Goal: Check status: Check status

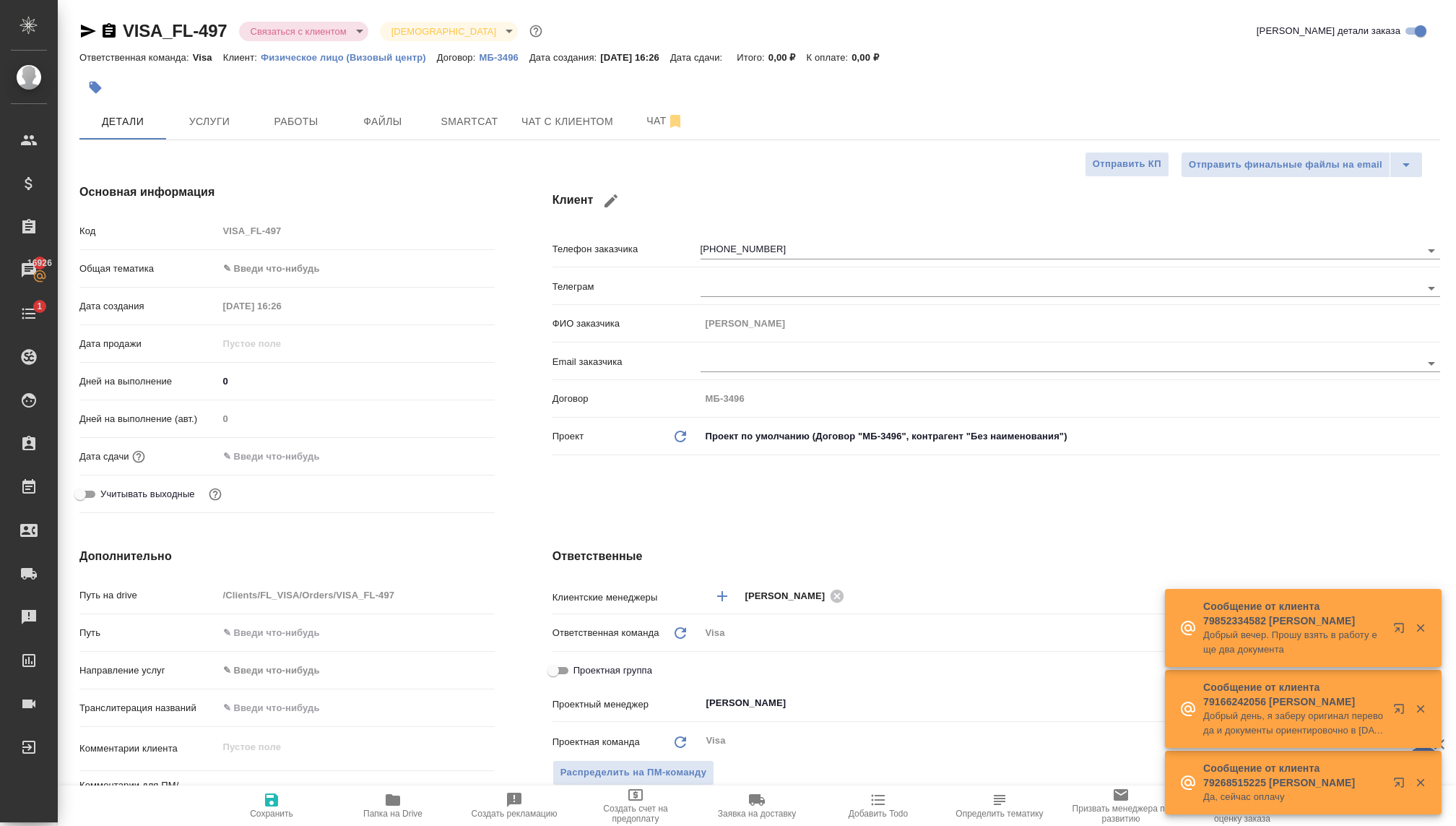
select select "RU"
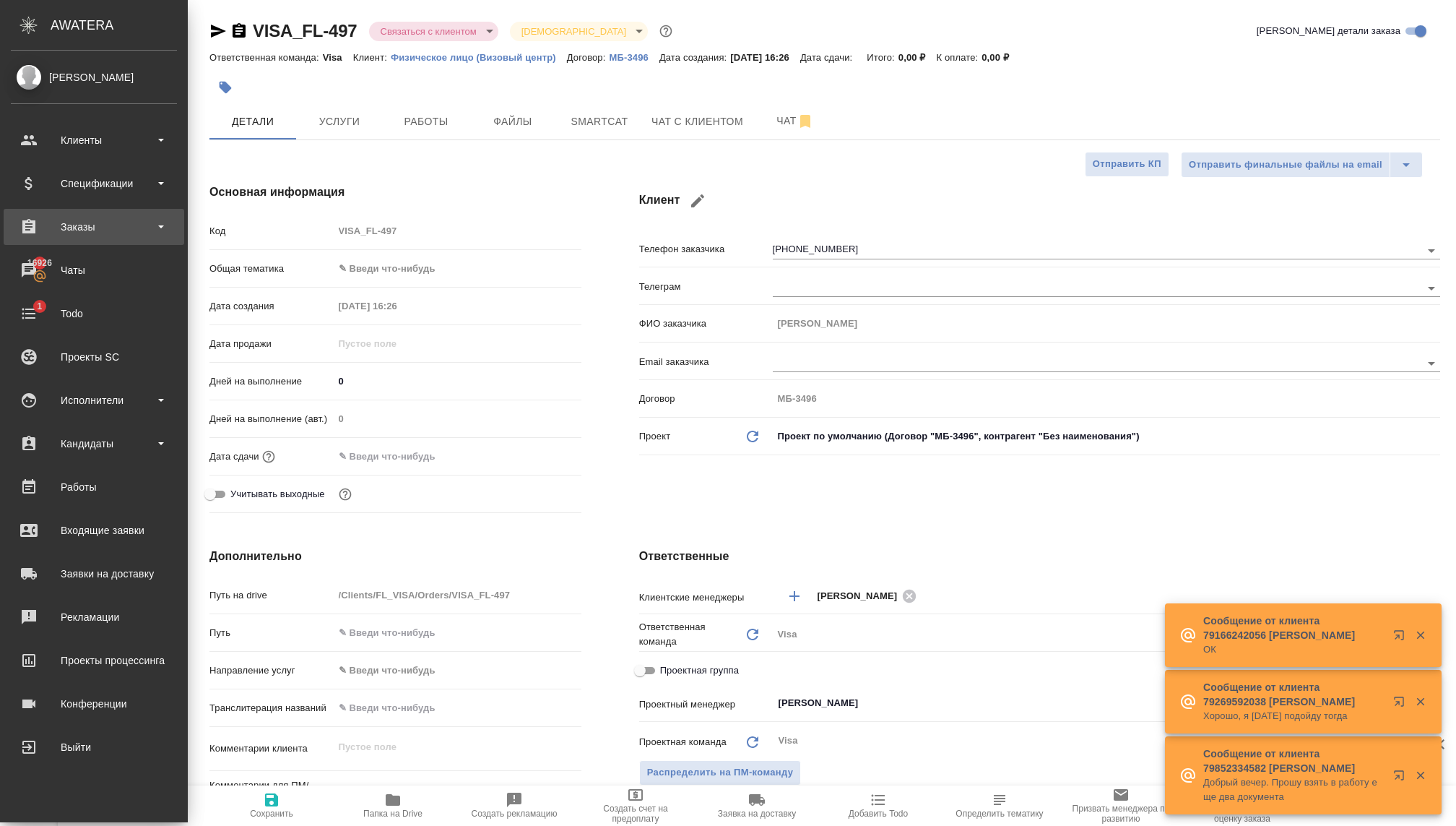
click at [65, 230] on div "Заказы" at bounding box center [93, 227] width 166 height 22
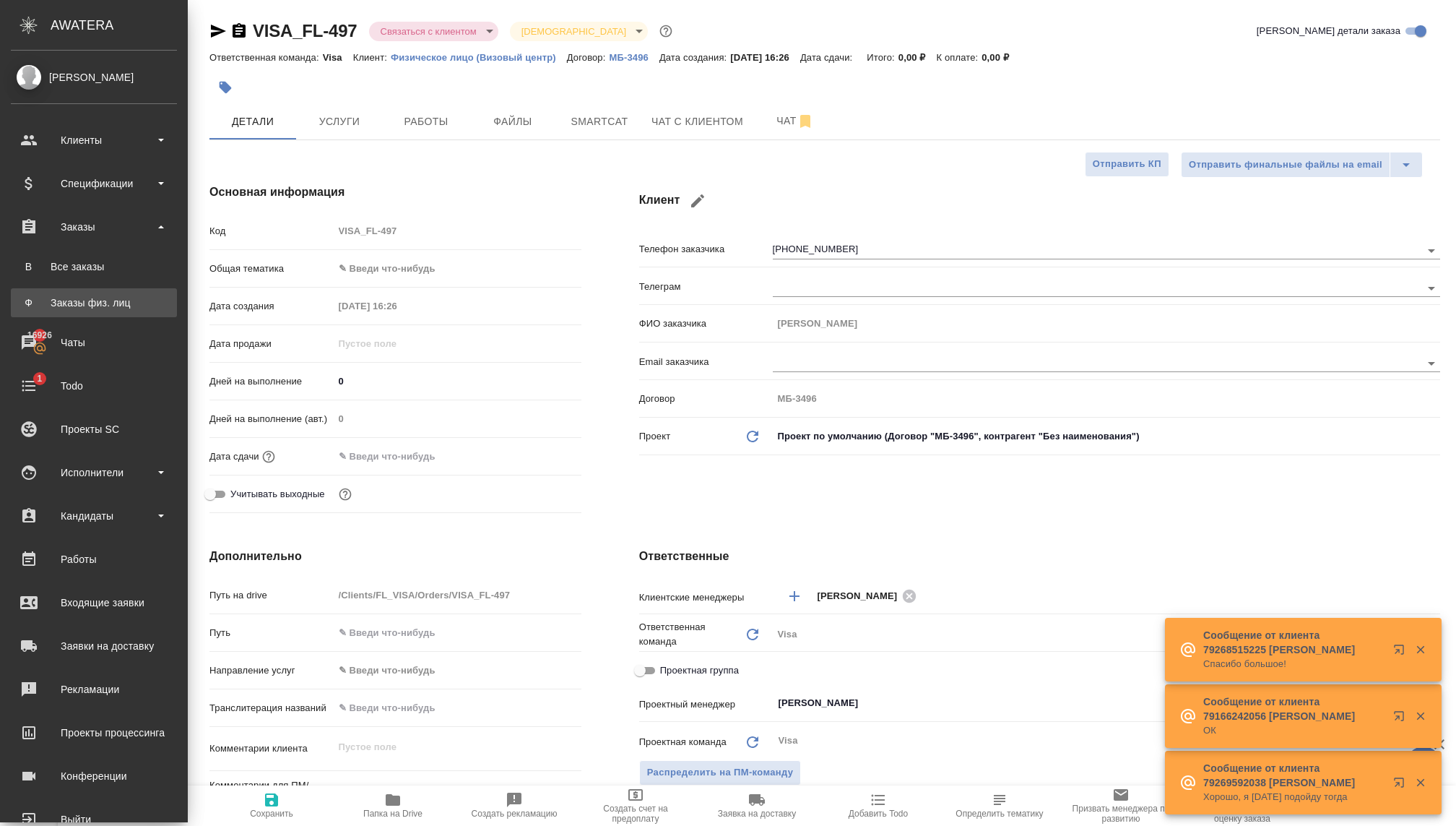
click at [69, 306] on div "Заказы физ. лиц" at bounding box center [93, 302] width 151 height 14
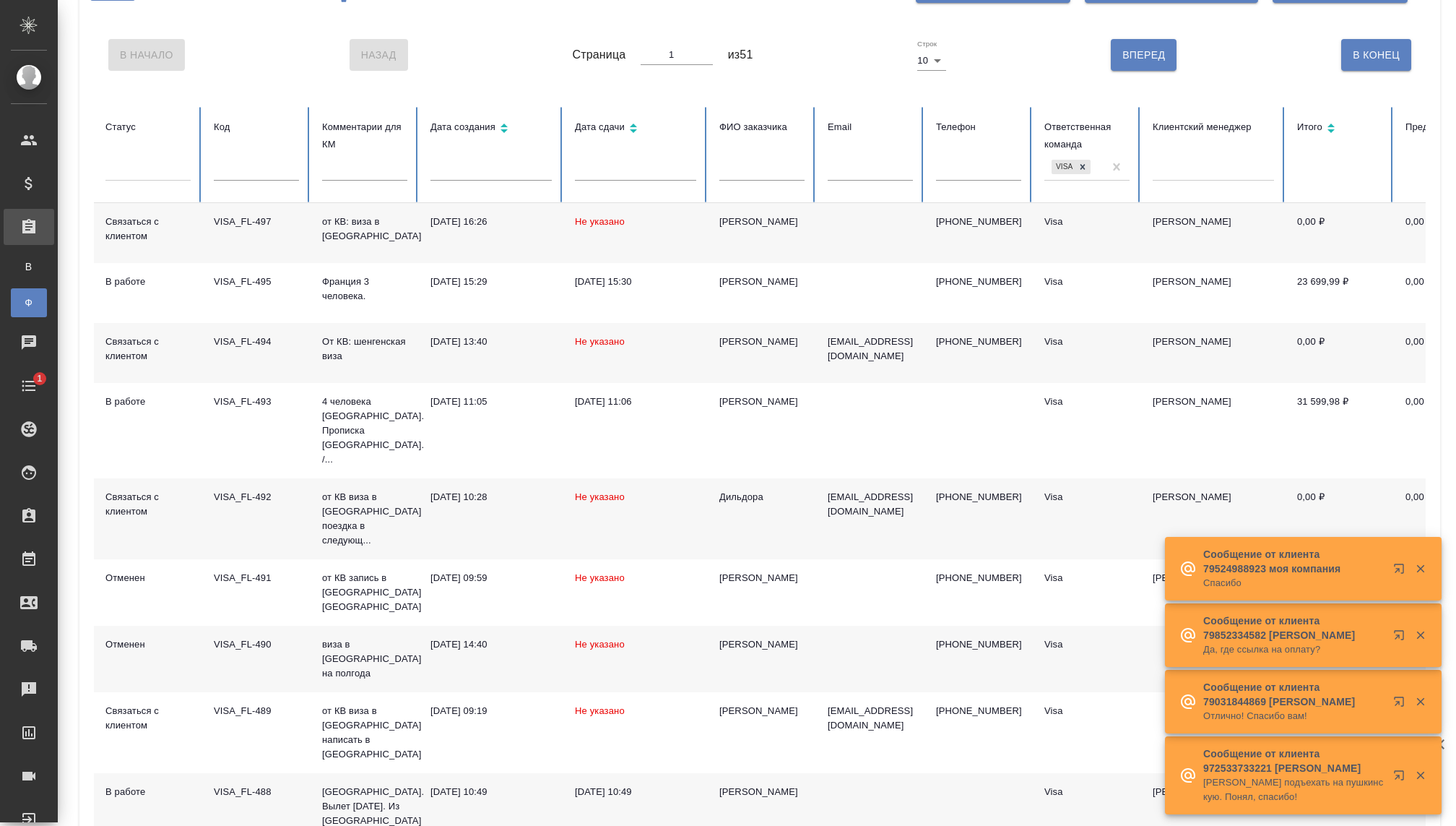
scroll to position [133, 0]
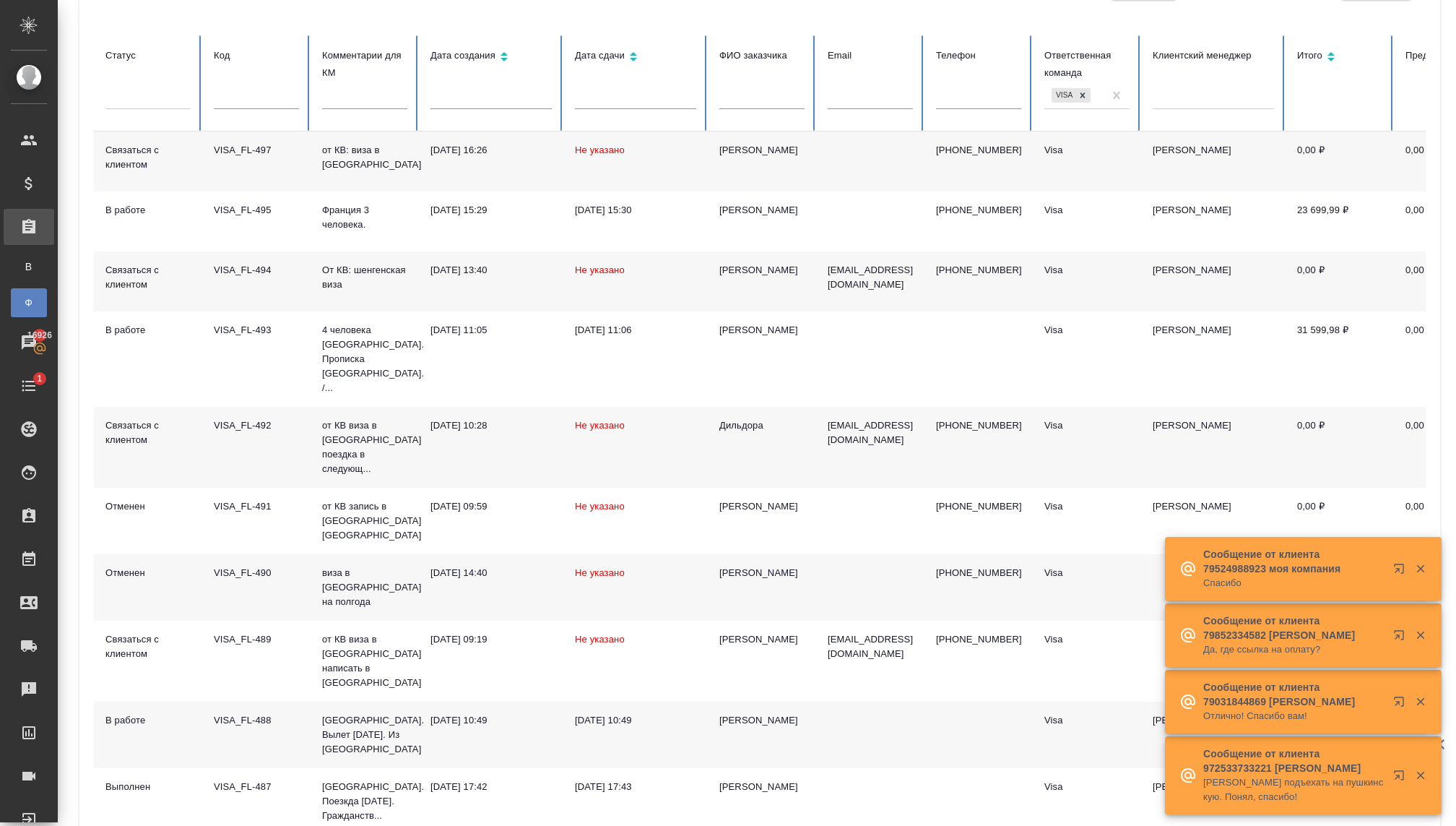
click at [271, 99] on input "text" at bounding box center [256, 99] width 85 height 20
type input "464"
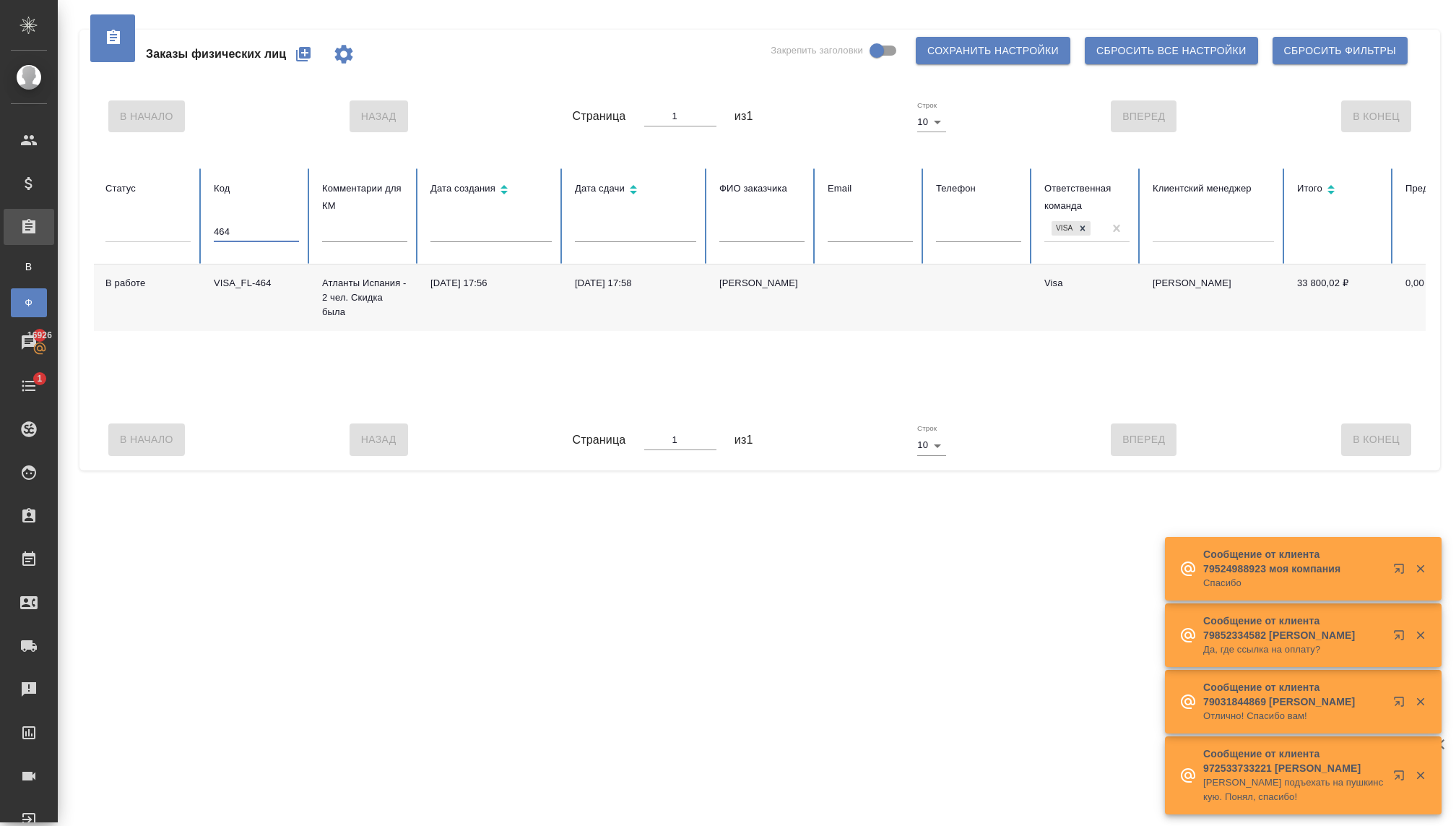
scroll to position [0, 0]
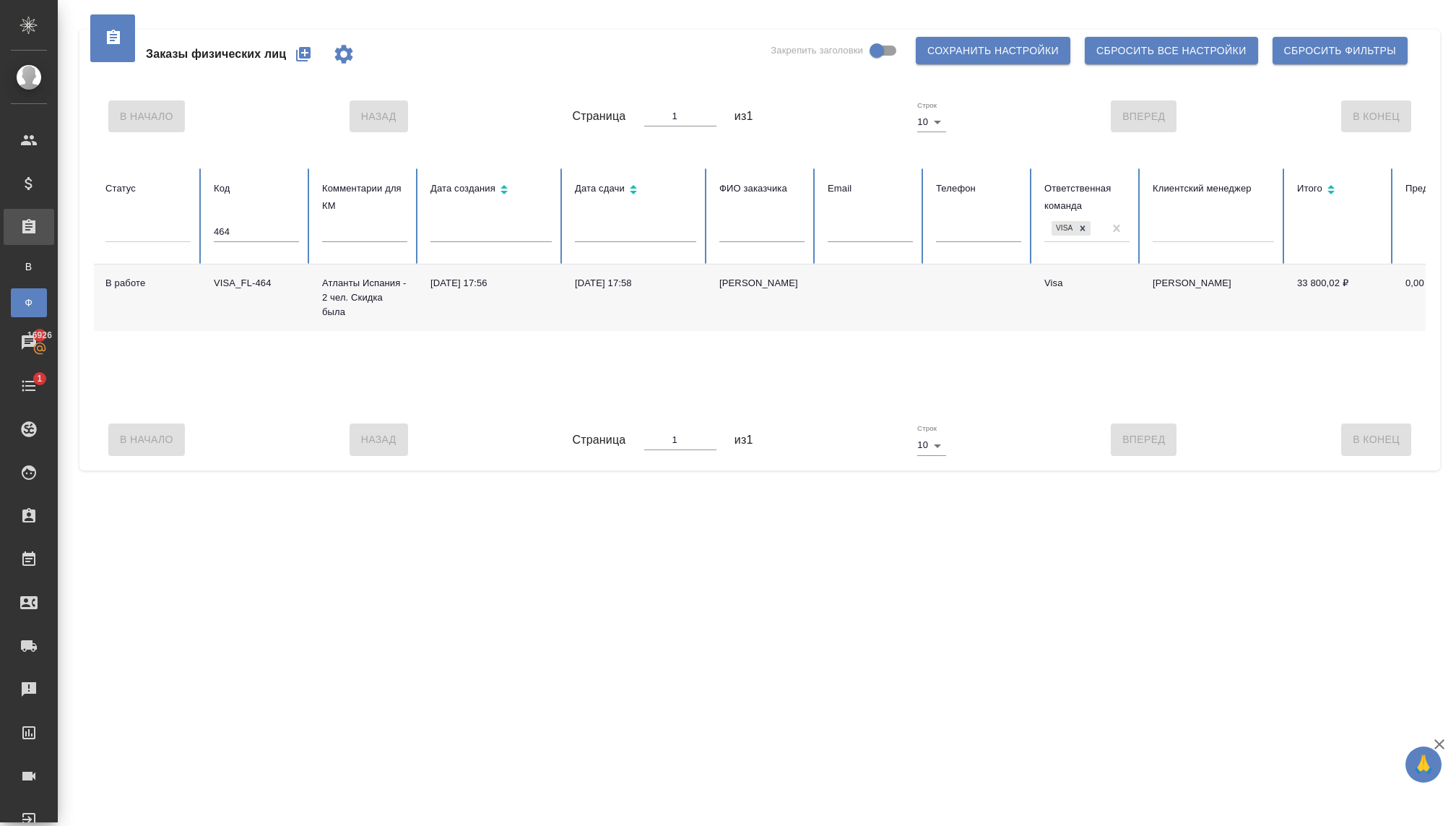
click at [438, 309] on td "[DATE] 17:56" at bounding box center [491, 297] width 145 height 66
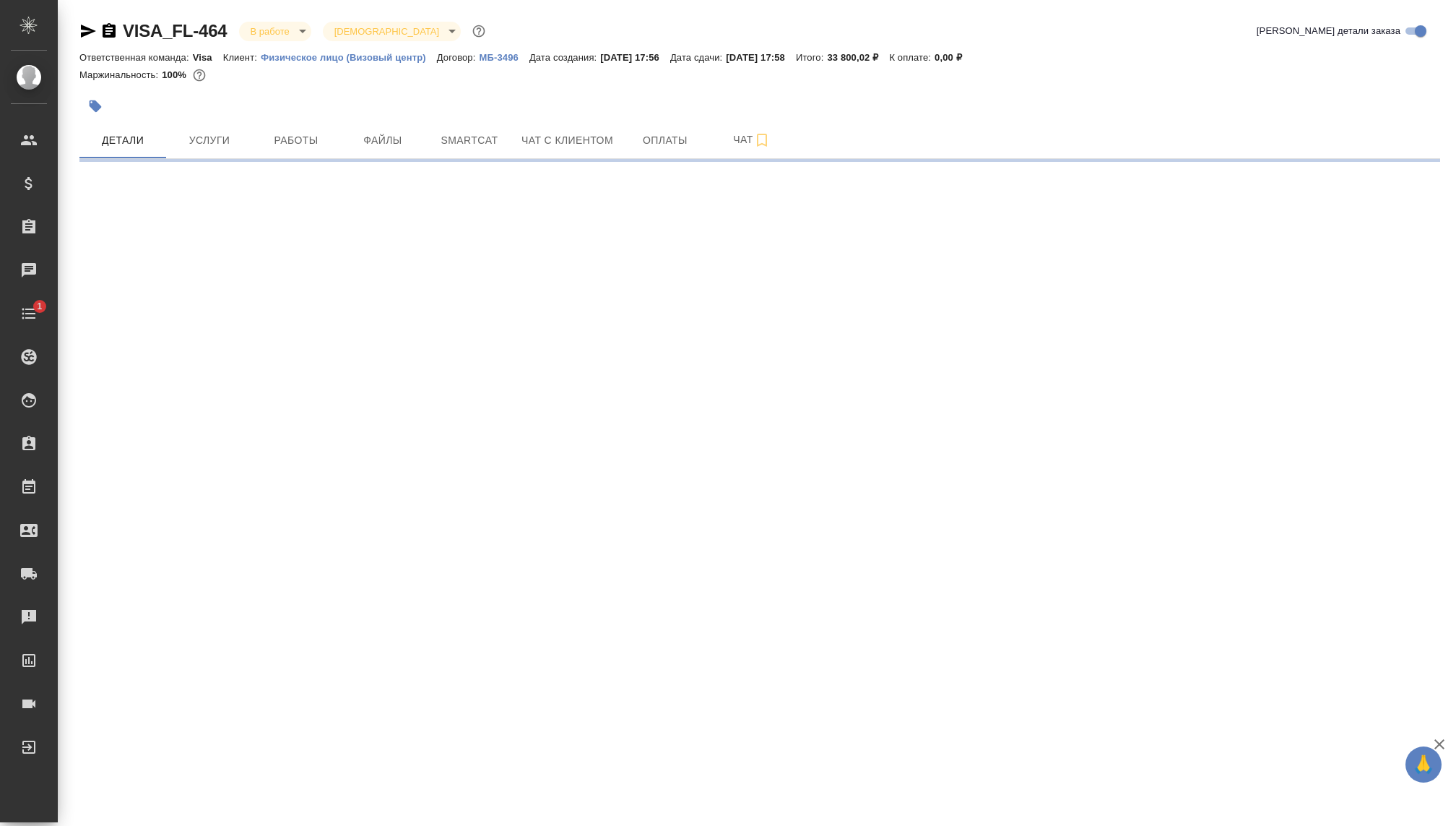
select select "RU"
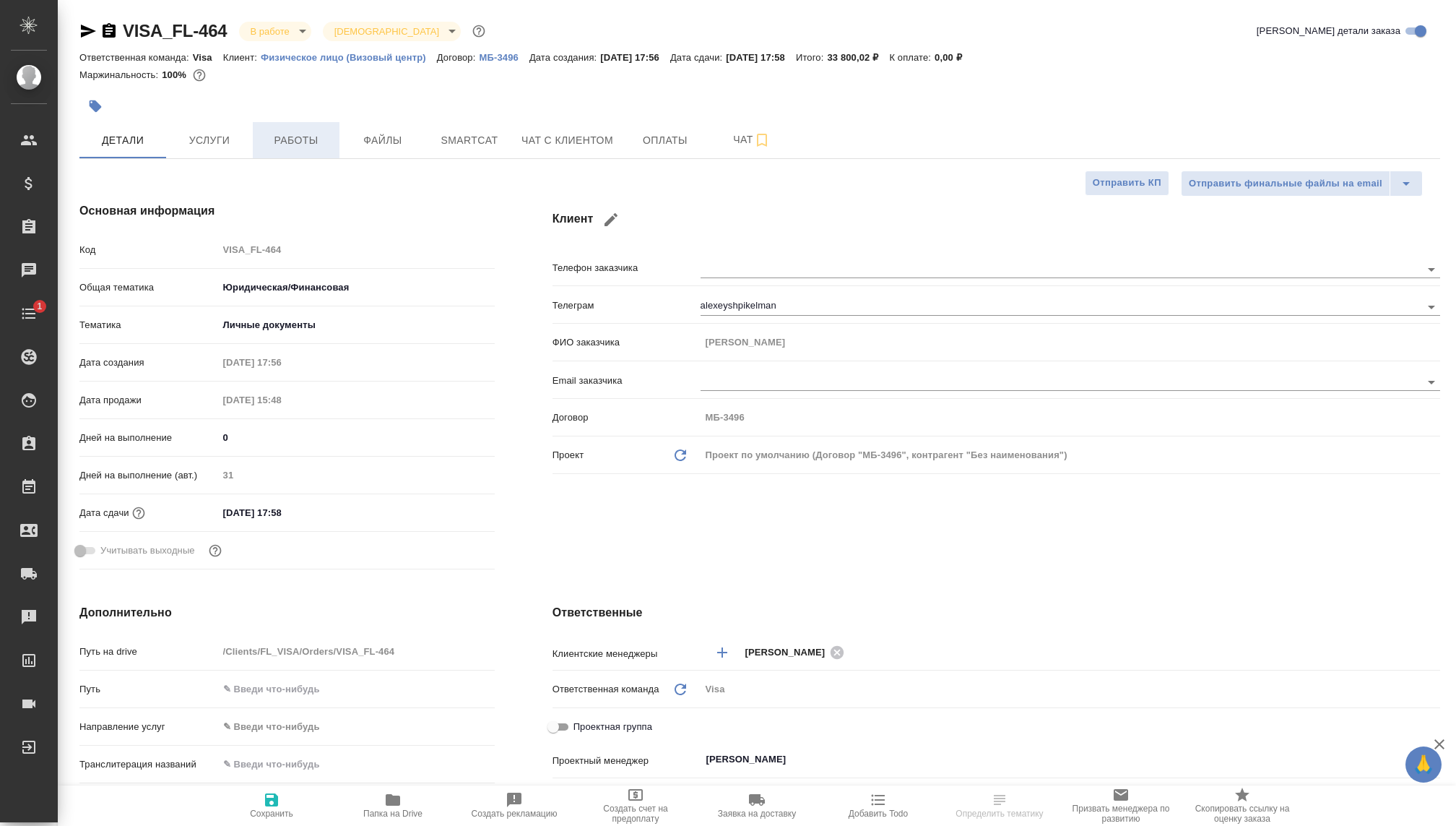
type textarea "x"
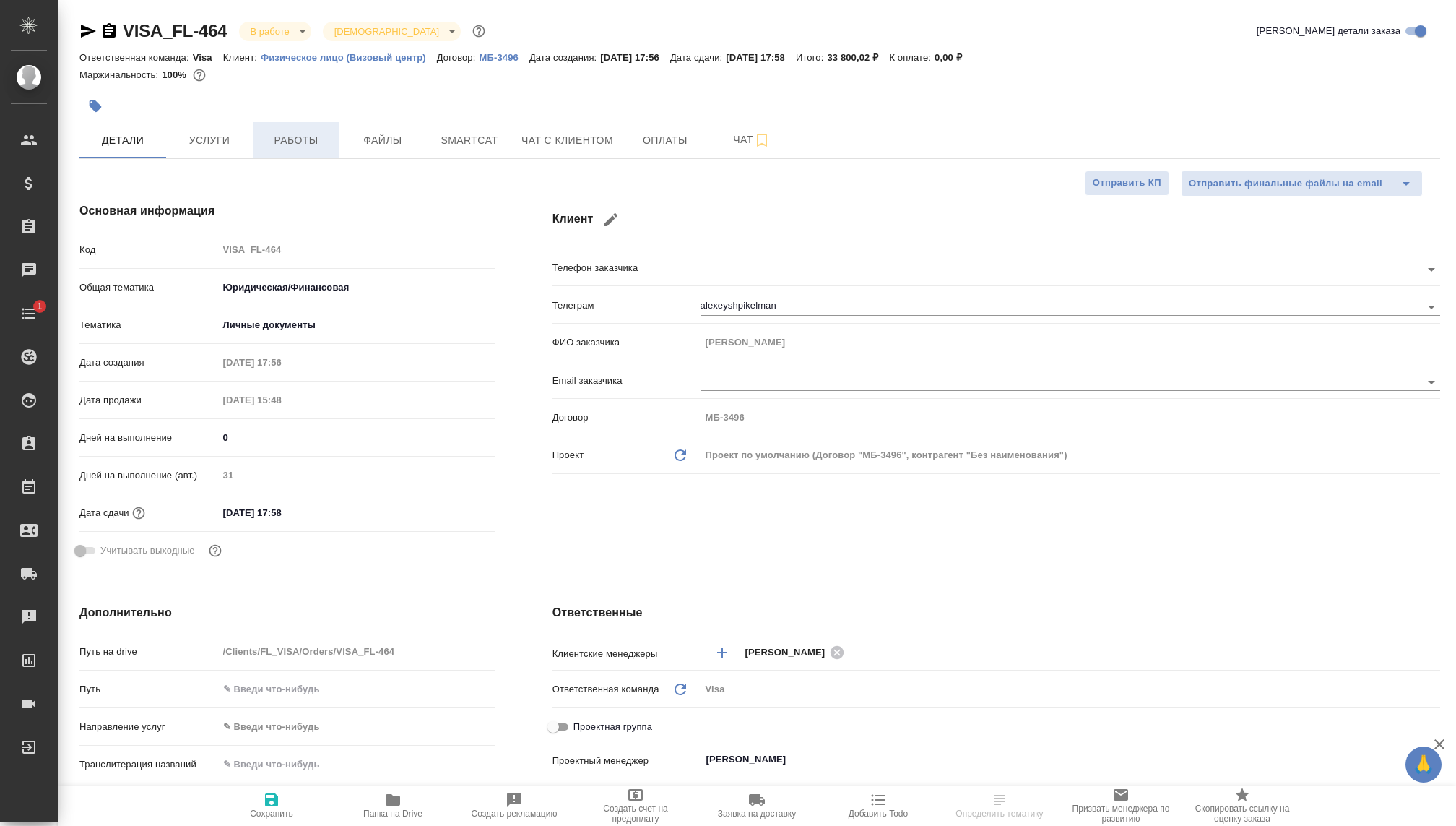
type textarea "x"
click at [294, 144] on span "Работы" at bounding box center [296, 141] width 69 height 18
type textarea "x"
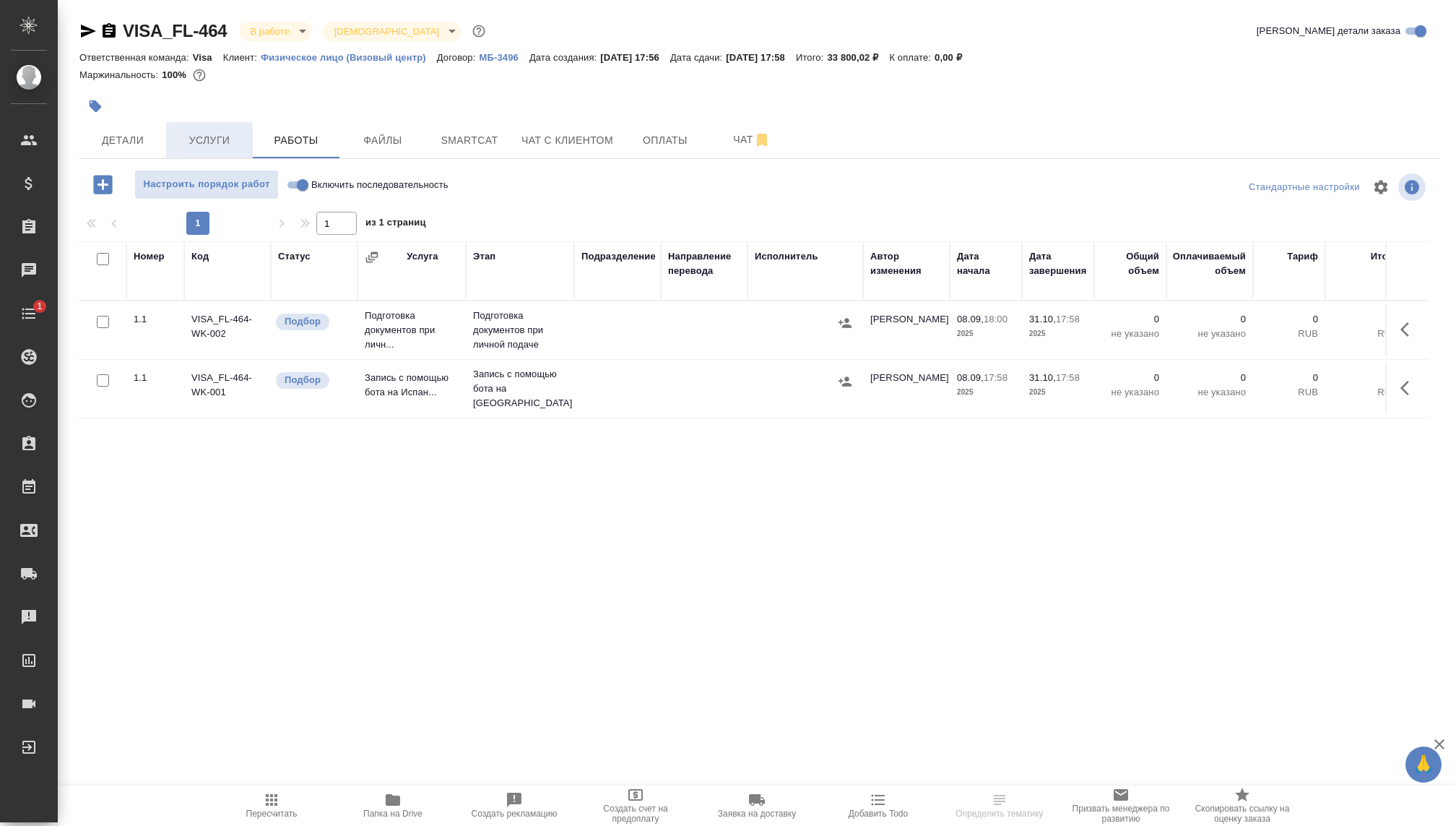
click at [200, 141] on span "Услуги" at bounding box center [209, 141] width 69 height 18
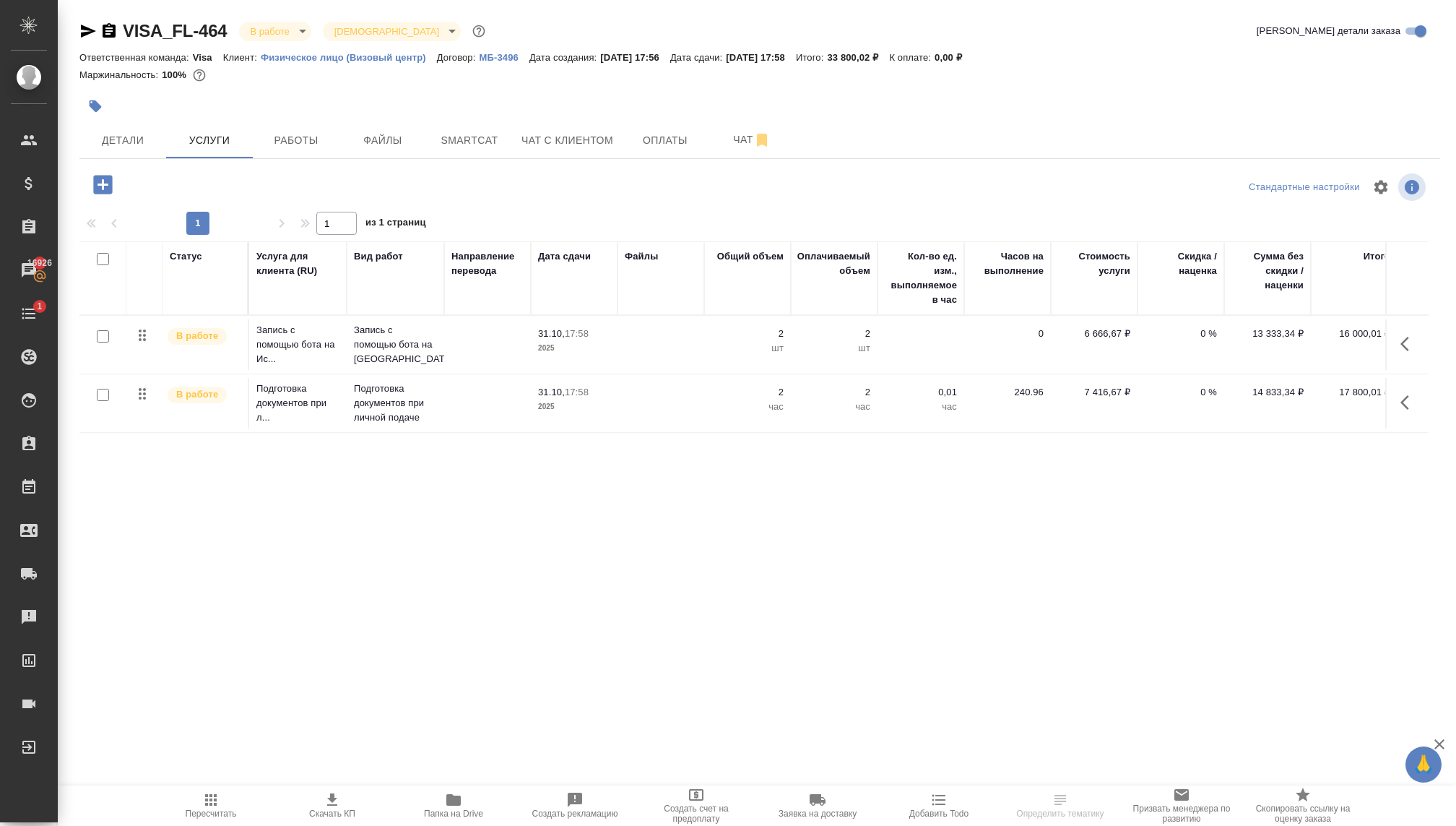
scroll to position [0, 12]
